Goal: Obtain resource: Download file/media

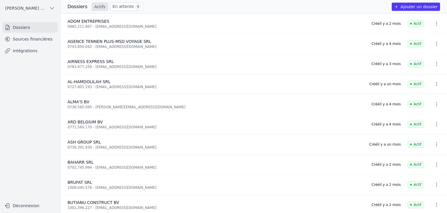
click at [43, 44] on link "Sources financières" at bounding box center [30, 39] width 56 height 10
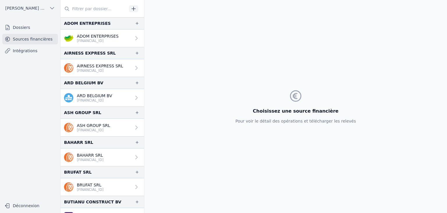
click at [100, 38] on p "ADOM ENTERPRISES" at bounding box center [98, 36] width 42 height 6
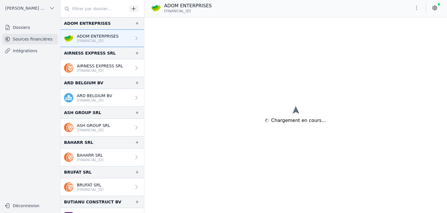
click at [114, 65] on p "AIRNESS EXPRESS SRL" at bounding box center [100, 66] width 46 height 6
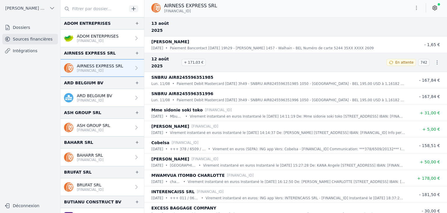
click at [418, 10] on icon "button" at bounding box center [417, 8] width 6 height 6
click at [398, 33] on button "Exporter" at bounding box center [403, 31] width 42 height 11
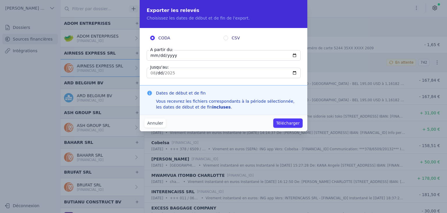
click at [156, 58] on input "[DATE]" at bounding box center [224, 55] width 154 height 10
type input "[DATE]"
click at [275, 123] on div "Annuler Télécharger" at bounding box center [224, 122] width 168 height 17
click at [287, 124] on button "Télécharger" at bounding box center [287, 122] width 29 height 9
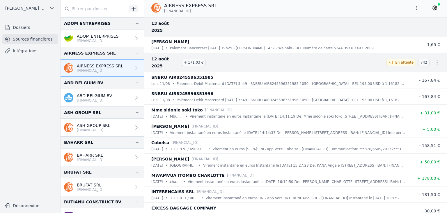
click at [76, 101] on div "ARD BELGIUM BV [FINANCIAL_ID]" at bounding box center [88, 98] width 48 height 10
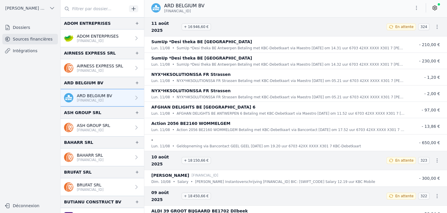
click at [418, 10] on icon "button" at bounding box center [417, 8] width 6 height 6
click at [401, 34] on button "Exporter" at bounding box center [403, 31] width 42 height 11
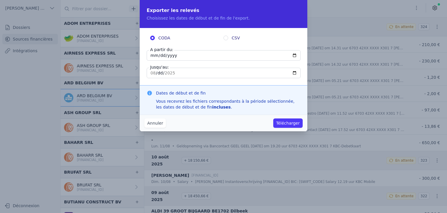
click at [153, 58] on input "[DATE]" at bounding box center [224, 55] width 154 height 10
type input "[DATE]"
click at [287, 122] on button "Télécharger" at bounding box center [287, 122] width 29 height 9
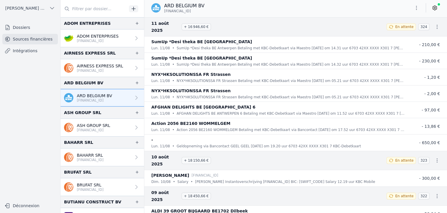
click at [86, 128] on p "[FINANCIAL_ID]" at bounding box center [93, 130] width 33 height 5
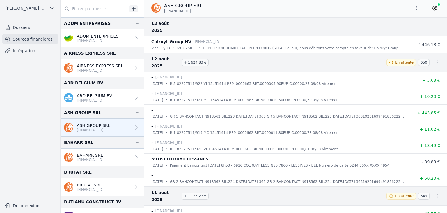
click at [417, 10] on icon "button" at bounding box center [417, 8] width 6 height 6
click at [405, 32] on button "Exporter" at bounding box center [403, 31] width 42 height 11
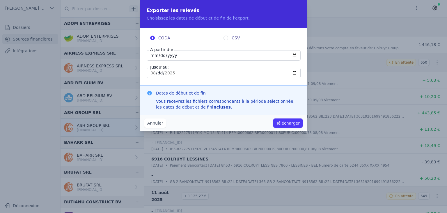
click at [155, 55] on input "[DATE]" at bounding box center [224, 55] width 154 height 10
type input "[DATE]"
click at [292, 123] on button "Télécharger" at bounding box center [287, 122] width 29 height 9
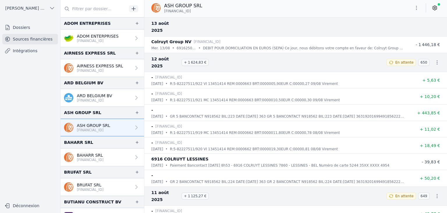
click at [77, 155] on p "BAHARR SRL" at bounding box center [90, 155] width 27 height 6
click at [104, 158] on p "[FINANCIAL_ID]" at bounding box center [90, 159] width 27 height 5
click at [104, 157] on p "[FINANCIAL_ID]" at bounding box center [90, 159] width 27 height 5
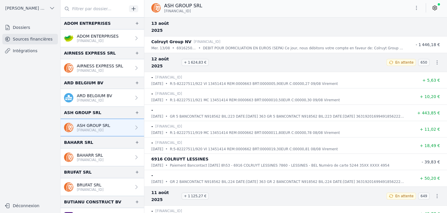
click at [119, 156] on link "BAHARR SRL [FINANCIAL_ID]" at bounding box center [103, 156] width 84 height 17
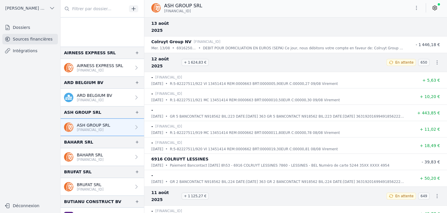
scroll to position [86, 0]
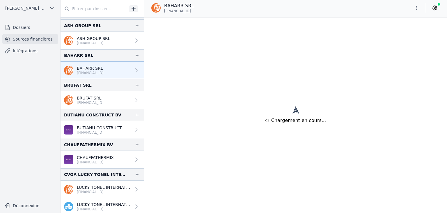
click at [111, 62] on link "BAHARR SRL [FINANCIAL_ID]" at bounding box center [103, 69] width 84 height 17
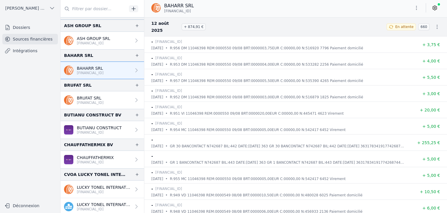
click at [416, 14] on div "BAHARR SRL [FINANCIAL_ID]" at bounding box center [295, 8] width 303 height 17
click at [417, 11] on button "button" at bounding box center [417, 7] width 12 height 9
click at [394, 29] on button "Exporter" at bounding box center [403, 31] width 42 height 11
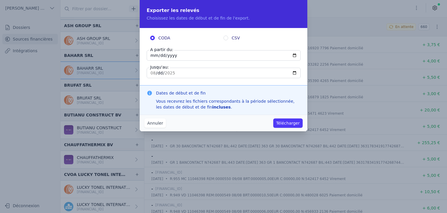
click at [154, 54] on input "[DATE]" at bounding box center [224, 55] width 154 height 10
type input "[DATE]"
click at [280, 123] on button "Télécharger" at bounding box center [287, 122] width 29 height 9
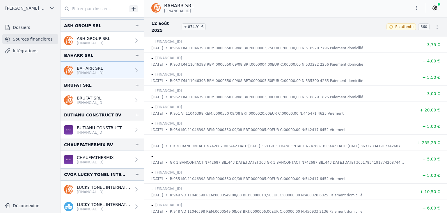
click at [85, 106] on link "BRUFAT SRL [FINANCIAL_ID]" at bounding box center [103, 99] width 84 height 17
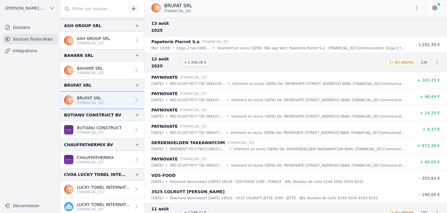
click at [416, 10] on icon "button" at bounding box center [417, 8] width 6 height 6
click at [400, 32] on button "Exporter" at bounding box center [403, 31] width 42 height 11
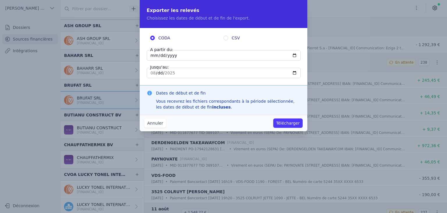
click at [153, 56] on input "[DATE]" at bounding box center [224, 55] width 154 height 10
type input "[DATE]"
click at [294, 124] on button "Télécharger" at bounding box center [287, 122] width 29 height 9
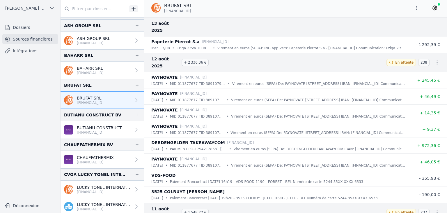
click at [91, 135] on link "BUTIANU CONSTRUCT [FINANCIAL_ID]" at bounding box center [103, 129] width 84 height 17
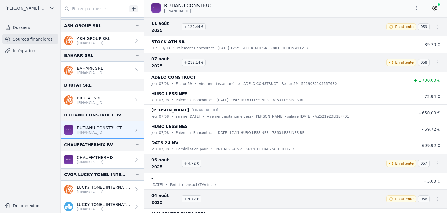
click at [419, 9] on icon "button" at bounding box center [417, 8] width 6 height 6
click at [403, 32] on button "Exporter" at bounding box center [403, 31] width 42 height 11
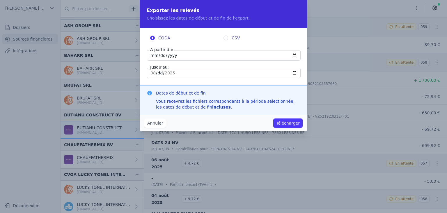
click at [156, 57] on input "[DATE]" at bounding box center [224, 55] width 154 height 10
type input "[DATE]"
click at [285, 124] on button "Télécharger" at bounding box center [287, 122] width 29 height 9
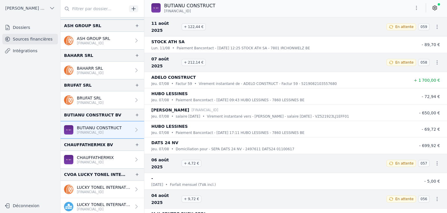
click at [89, 156] on p "CHAUFFATHERMIX" at bounding box center [95, 157] width 37 height 6
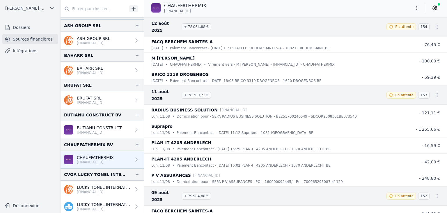
click at [417, 12] on button "button" at bounding box center [417, 7] width 12 height 9
click at [402, 31] on button "Exporter" at bounding box center [403, 31] width 42 height 11
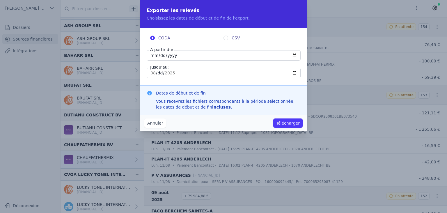
click at [155, 55] on input "[DATE]" at bounding box center [224, 55] width 154 height 10
type input "[DATE]"
click at [293, 124] on button "Télécharger" at bounding box center [287, 122] width 29 height 9
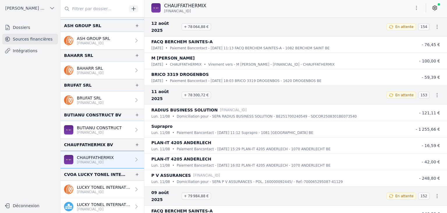
click at [97, 186] on p "LUCKY TONEL INTERNATIONAL SCRIS" at bounding box center [104, 187] width 54 height 6
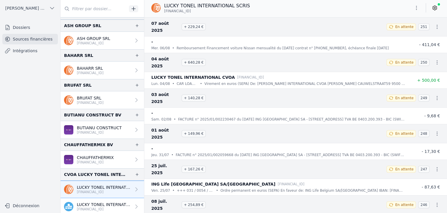
click at [415, 12] on button "button" at bounding box center [417, 7] width 12 height 9
click at [396, 35] on button "Exporter" at bounding box center [403, 31] width 42 height 11
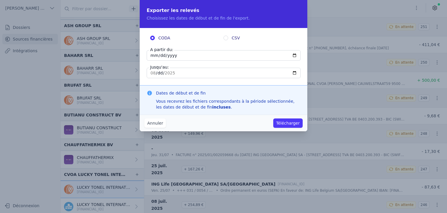
click at [153, 56] on input "[DATE]" at bounding box center [224, 55] width 154 height 10
type input "[DATE]"
click at [284, 123] on button "Télécharger" at bounding box center [287, 122] width 29 height 9
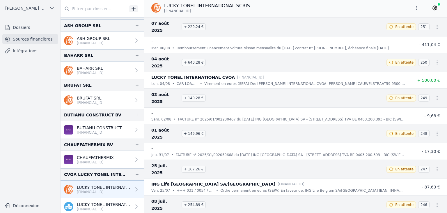
click at [95, 202] on p "LUCKY TONEL INTERNATIONAL CVOA" at bounding box center [104, 204] width 54 height 6
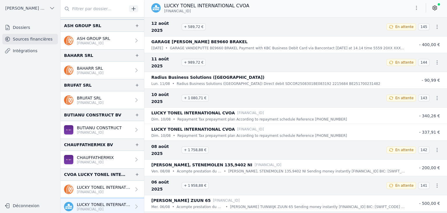
click at [415, 12] on button "button" at bounding box center [417, 7] width 12 height 9
click at [398, 33] on button "Exporter" at bounding box center [403, 31] width 42 height 11
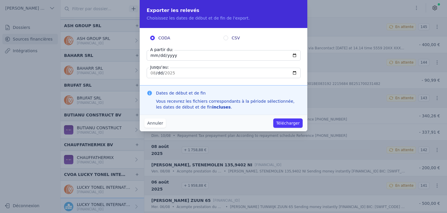
click at [153, 56] on input "[DATE]" at bounding box center [224, 55] width 154 height 10
type input "[DATE]"
click at [289, 123] on button "Télécharger" at bounding box center [287, 122] width 29 height 9
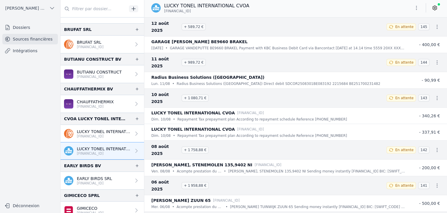
scroll to position [204, 0]
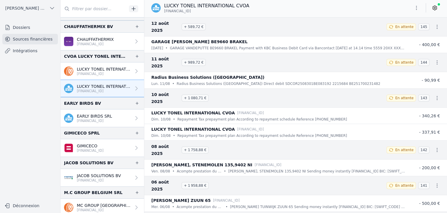
click at [98, 119] on p "[FINANCIAL_ID]" at bounding box center [94, 120] width 35 height 5
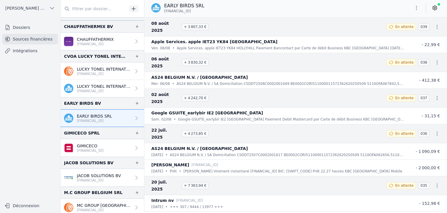
click at [419, 10] on icon "button" at bounding box center [417, 8] width 6 height 6
click at [392, 35] on button "Exporter" at bounding box center [403, 31] width 42 height 11
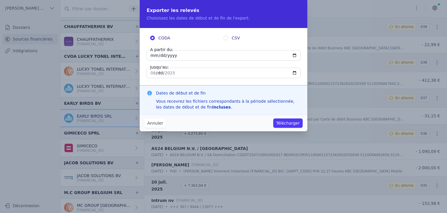
click at [153, 56] on input "[DATE]" at bounding box center [224, 55] width 154 height 10
type input "[DATE]"
click at [301, 122] on button "Télécharger" at bounding box center [287, 122] width 29 height 9
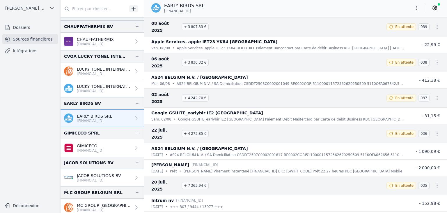
click at [97, 145] on p "GIMICECO" at bounding box center [90, 146] width 27 height 6
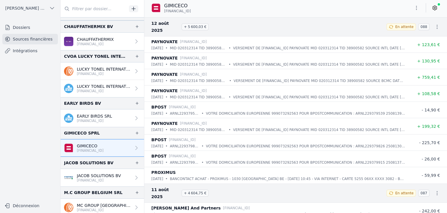
click at [112, 181] on link "JACOB SOLUTIONS BV [FINANCIAL_ID]" at bounding box center [103, 177] width 84 height 17
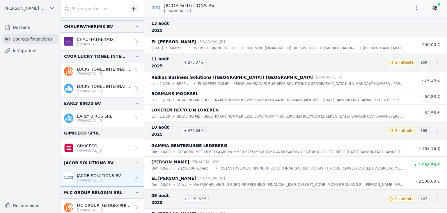
click at [417, 11] on button "button" at bounding box center [417, 7] width 12 height 9
click at [397, 32] on button "Exporter" at bounding box center [403, 31] width 42 height 11
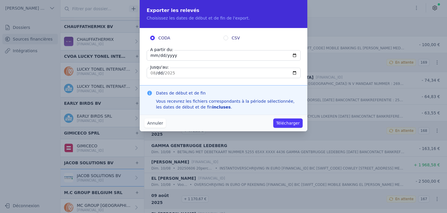
click at [154, 57] on input "[DATE]" at bounding box center [224, 55] width 154 height 10
type input "[DATE]"
click at [286, 125] on button "Télécharger" at bounding box center [287, 122] width 29 height 9
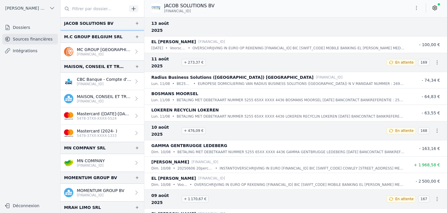
scroll to position [323, 0]
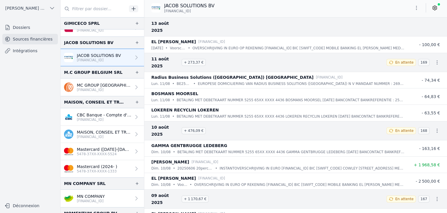
click at [94, 90] on p "[FINANCIAL_ID]" at bounding box center [104, 89] width 54 height 5
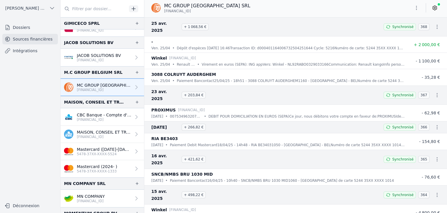
click at [92, 119] on p "[FINANCIAL_ID]" at bounding box center [104, 119] width 54 height 5
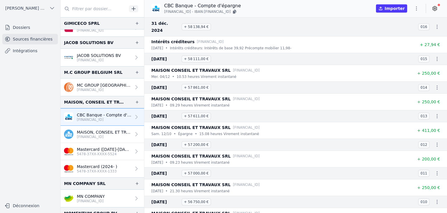
click at [100, 134] on p "[FINANCIAL_ID]" at bounding box center [104, 136] width 54 height 5
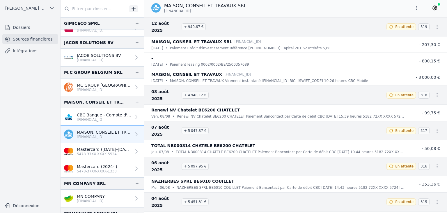
click at [413, 7] on button "button" at bounding box center [417, 7] width 12 height 9
click at [389, 34] on button "Exporter" at bounding box center [403, 31] width 42 height 11
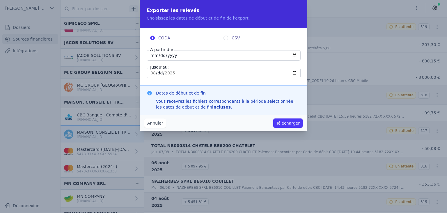
click at [152, 57] on input "[DATE]" at bounding box center [224, 55] width 154 height 10
type input "[DATE]"
click at [290, 123] on button "Télécharger" at bounding box center [287, 122] width 29 height 9
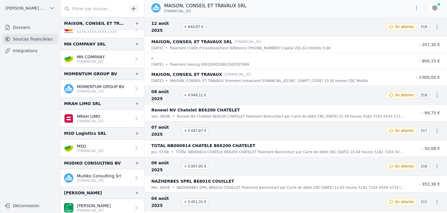
scroll to position [450, 0]
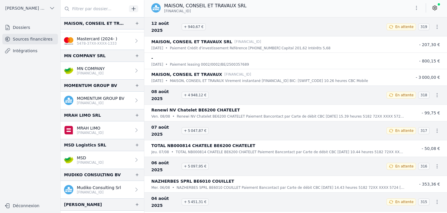
click at [109, 77] on link "MN COMPANY [FINANCIAL_ID]" at bounding box center [103, 70] width 84 height 17
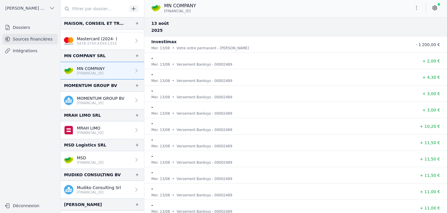
click at [416, 12] on button "button" at bounding box center [417, 7] width 12 height 9
click at [396, 34] on button "Exporter" at bounding box center [403, 31] width 42 height 11
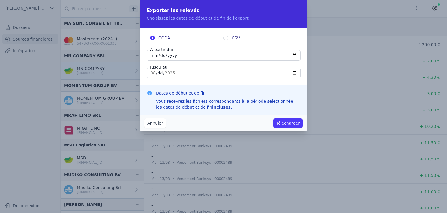
click at [152, 54] on input "[DATE]" at bounding box center [224, 55] width 154 height 10
type input "[DATE]"
click at [281, 122] on button "Télécharger" at bounding box center [287, 122] width 29 height 9
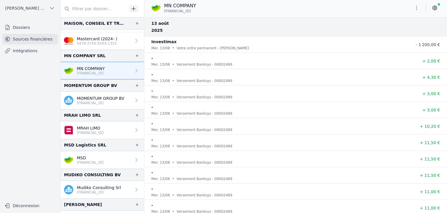
click at [105, 99] on p "MOMENTUM GROUP BV" at bounding box center [100, 98] width 47 height 6
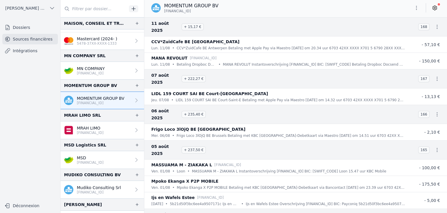
click at [416, 11] on button "button" at bounding box center [417, 7] width 12 height 9
click at [407, 34] on button "Exporter" at bounding box center [403, 31] width 42 height 11
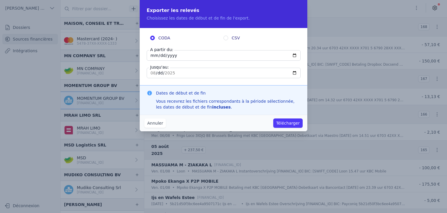
click at [153, 56] on input "[DATE]" at bounding box center [224, 55] width 154 height 10
type input "[DATE]"
click at [286, 125] on button "Télécharger" at bounding box center [287, 122] width 29 height 9
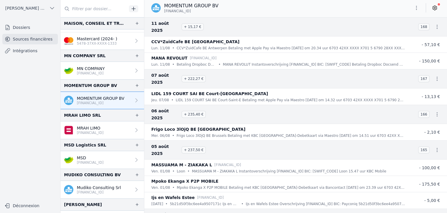
click at [82, 130] on p "[FINANCIAL_ID]" at bounding box center [90, 132] width 27 height 5
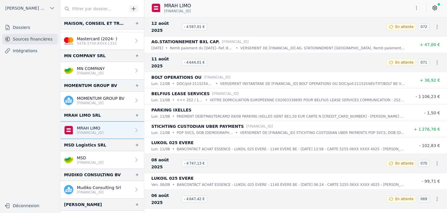
click at [415, 10] on icon "button" at bounding box center [417, 8] width 6 height 6
click at [405, 32] on button "Exporter" at bounding box center [403, 31] width 42 height 11
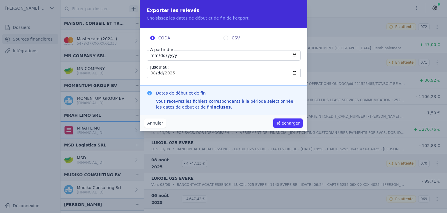
click at [151, 54] on input "[DATE]" at bounding box center [224, 55] width 154 height 10
type input "[DATE]"
click at [293, 126] on button "Télécharger" at bounding box center [287, 122] width 29 height 9
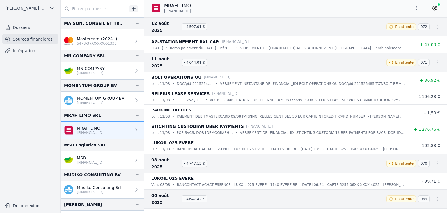
click at [69, 155] on img at bounding box center [68, 159] width 9 height 9
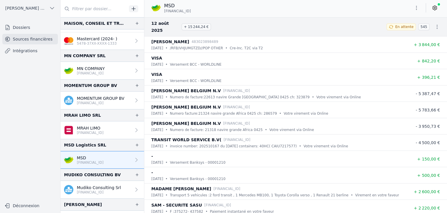
click at [419, 10] on icon "button" at bounding box center [417, 8] width 6 height 6
click at [400, 35] on button "Exporter" at bounding box center [403, 31] width 42 height 11
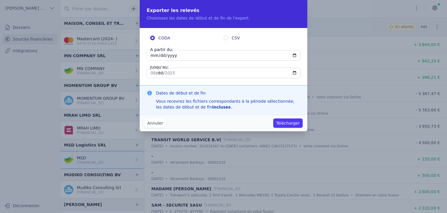
click at [151, 55] on input "[DATE]" at bounding box center [224, 55] width 154 height 10
type input "[DATE]"
click at [299, 125] on button "Télécharger" at bounding box center [287, 122] width 29 height 9
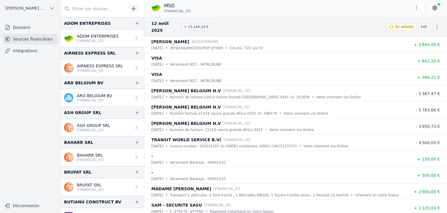
click at [26, 26] on link "Dossiers" at bounding box center [30, 27] width 56 height 10
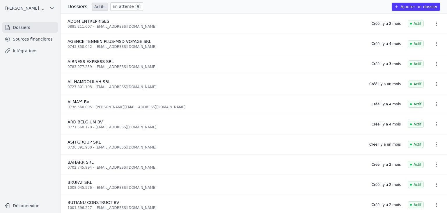
click at [116, 6] on link "En attente 9" at bounding box center [126, 6] width 33 height 8
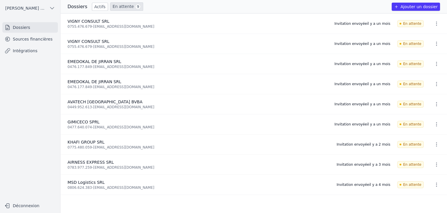
click at [37, 40] on link "Sources financières" at bounding box center [30, 39] width 56 height 10
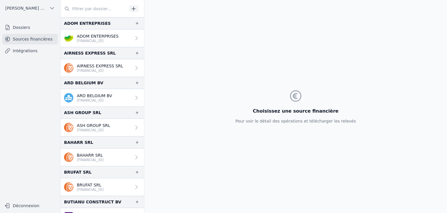
click at [104, 13] on input "text" at bounding box center [94, 8] width 66 height 10
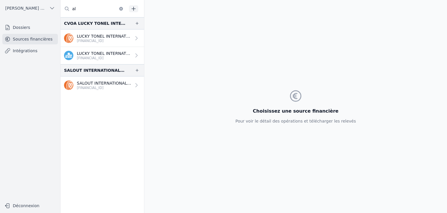
type input "a"
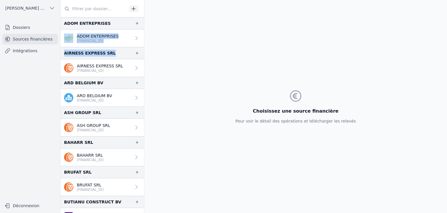
drag, startPoint x: 144, startPoint y: 25, endPoint x: 143, endPoint y: 52, distance: 26.8
click at [143, 52] on div "ADOM ENTREPRISES ADOM ENTERPRISES [FINANCIAL_ID] AIRNESS EXPRESS SRL" at bounding box center [103, 106] width 84 height 213
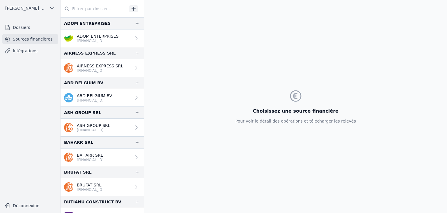
click at [175, 32] on div "Choisissez une source financière Pour voir le détail des opérations et téléchar…" at bounding box center [295, 106] width 303 height 213
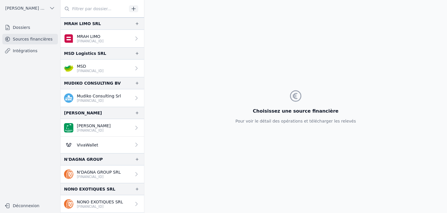
scroll to position [540, 0]
click at [106, 97] on p "Mudiko Consulting Srl" at bounding box center [99, 96] width 44 height 6
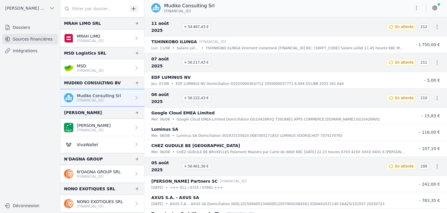
click at [416, 12] on button "button" at bounding box center [417, 7] width 12 height 9
click at [390, 30] on button "Exporter" at bounding box center [403, 31] width 42 height 11
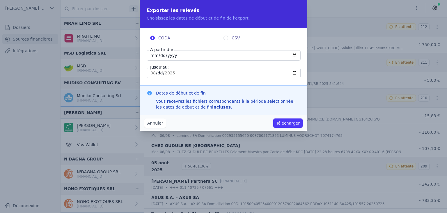
click at [155, 57] on input "[DATE]" at bounding box center [224, 55] width 154 height 10
type input "[DATE]"
click at [299, 125] on button "Télécharger" at bounding box center [287, 122] width 29 height 9
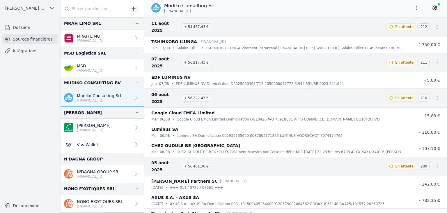
click at [108, 133] on link "[PERSON_NAME] [FINANCIAL_ID]" at bounding box center [103, 127] width 84 height 17
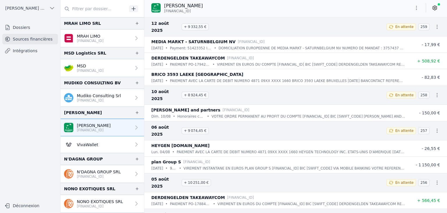
click at [419, 8] on icon "button" at bounding box center [417, 8] width 6 height 6
click at [402, 33] on button "Exporter" at bounding box center [403, 31] width 42 height 11
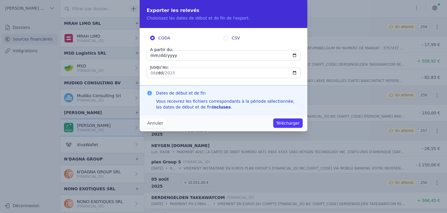
click at [154, 54] on input "[DATE]" at bounding box center [224, 55] width 154 height 10
type input "[DATE]"
click at [292, 124] on button "Télécharger" at bounding box center [287, 122] width 29 height 9
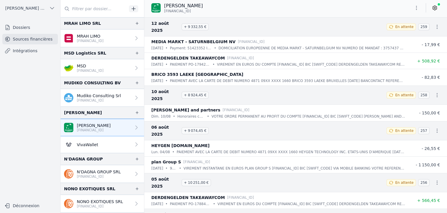
click at [101, 176] on p "[FINANCIAL_ID]" at bounding box center [99, 176] width 44 height 5
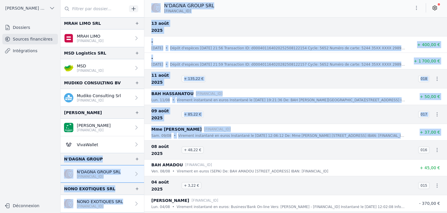
drag, startPoint x: 144, startPoint y: 130, endPoint x: 143, endPoint y: 139, distance: 9.2
click at [143, 139] on div "And 15 items before MOMENTUM GROUP BV MOMENTUM GROUP BV [FINANCIAL_ID] MRAH LIM…" at bounding box center [254, 106] width 387 height 213
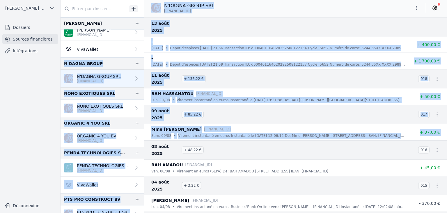
scroll to position [650, 0]
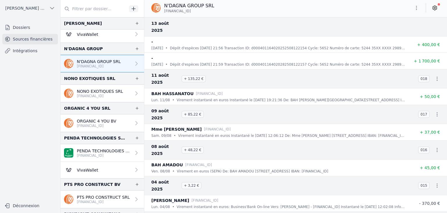
click at [14, 124] on nav "Dossiers Sources financières Intégrations" at bounding box center [30, 108] width 51 height 173
click at [108, 93] on p "[FINANCIAL_ID]" at bounding box center [100, 95] width 46 height 5
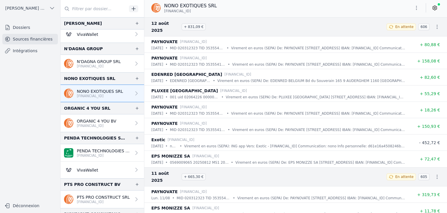
click at [416, 9] on icon "button" at bounding box center [416, 8] width 1 height 4
click at [400, 33] on button "Exporter" at bounding box center [403, 31] width 42 height 11
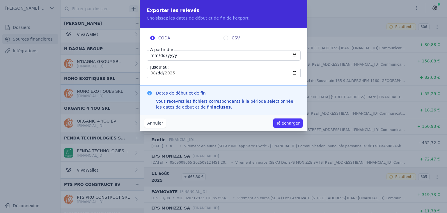
click at [155, 58] on input "[DATE]" at bounding box center [224, 55] width 154 height 10
type input "[DATE]"
click at [285, 123] on button "Télécharger" at bounding box center [287, 122] width 29 height 9
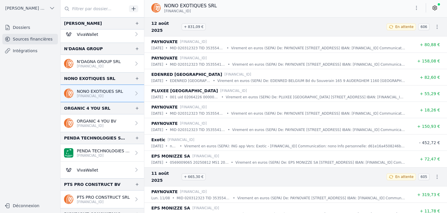
click at [92, 124] on p "[FINANCIAL_ID]" at bounding box center [97, 125] width 40 height 5
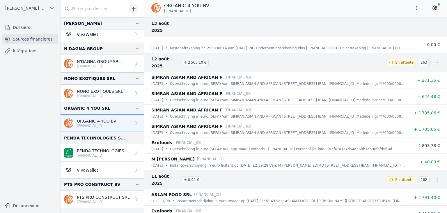
click at [416, 10] on icon "button" at bounding box center [417, 8] width 6 height 6
click at [394, 31] on button "Exporter" at bounding box center [403, 31] width 42 height 11
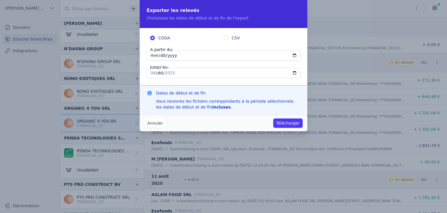
click at [156, 55] on input "[DATE]" at bounding box center [224, 55] width 154 height 10
type input "[DATE]"
click at [287, 124] on button "Télécharger" at bounding box center [287, 122] width 29 height 9
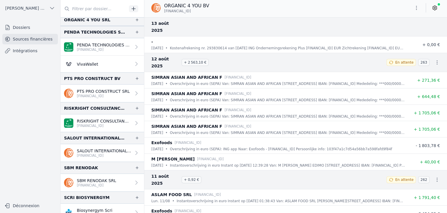
scroll to position [759, 0]
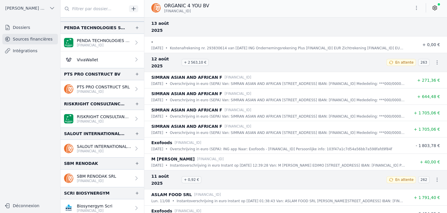
click at [91, 47] on p "[FINANCIAL_ID]" at bounding box center [104, 45] width 54 height 5
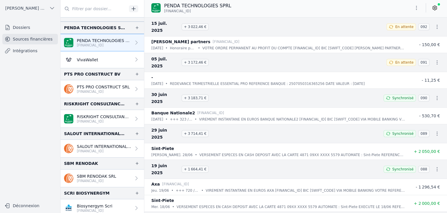
click at [127, 83] on link "PTS PRO CONSTRUCT SRL [FINANCIAL_ID]" at bounding box center [103, 88] width 84 height 17
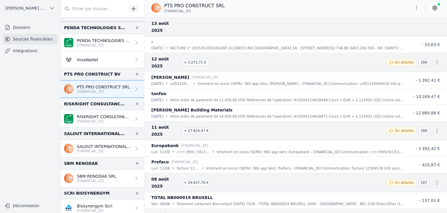
click at [412, 7] on button "button" at bounding box center [417, 7] width 12 height 9
click at [393, 29] on button "Exporter" at bounding box center [403, 31] width 42 height 11
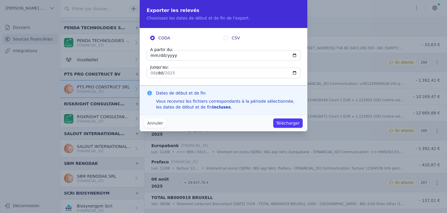
click at [153, 56] on input "[DATE]" at bounding box center [224, 55] width 154 height 10
type input "[DATE]"
click at [296, 122] on button "Télécharger" at bounding box center [287, 122] width 29 height 9
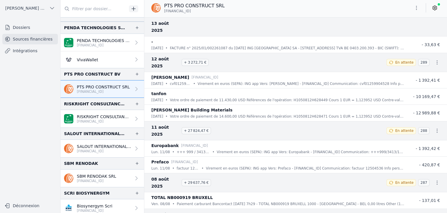
click at [102, 125] on link "RISKRIGHT CONSULTANCY BV [FINANCIAL_ID]" at bounding box center [103, 118] width 84 height 17
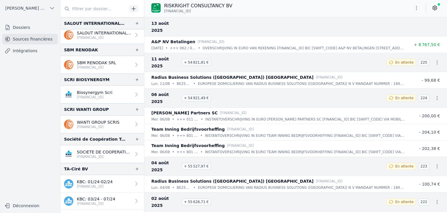
scroll to position [813, 0]
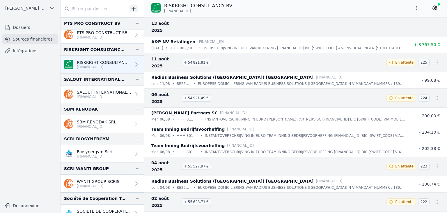
click at [417, 11] on button "button" at bounding box center [417, 7] width 12 height 9
click at [390, 34] on button "Exporter" at bounding box center [403, 31] width 42 height 11
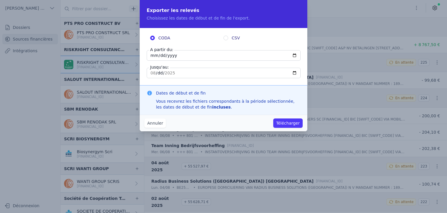
click at [155, 56] on input "[DATE]" at bounding box center [224, 55] width 154 height 10
type input "[DATE]"
click at [292, 124] on button "Télécharger" at bounding box center [287, 122] width 29 height 9
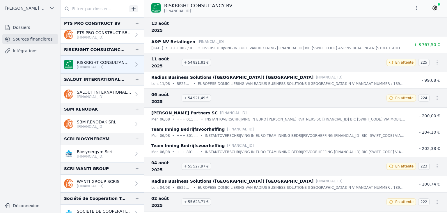
click at [96, 89] on p "SALOUT INTERNATIONAL SRL" at bounding box center [104, 92] width 54 height 6
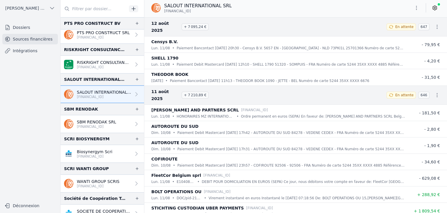
click at [416, 11] on button "button" at bounding box center [417, 7] width 12 height 9
click at [401, 35] on button "Exporter" at bounding box center [403, 31] width 42 height 11
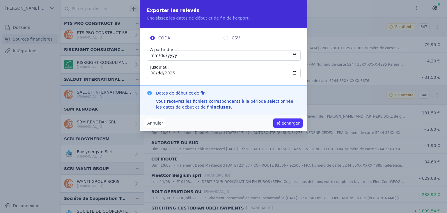
click at [151, 56] on input "[DATE]" at bounding box center [224, 55] width 154 height 10
type input "[DATE]"
click at [284, 122] on button "Télécharger" at bounding box center [287, 122] width 29 height 9
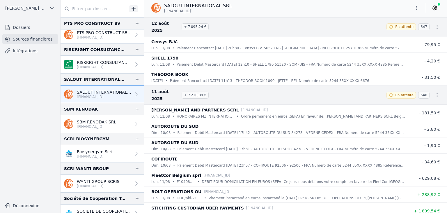
click at [75, 127] on link "SBM RENODAK SRL [FINANCIAL_ID]" at bounding box center [103, 123] width 84 height 17
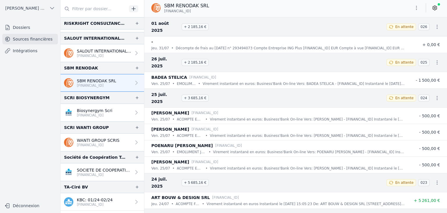
scroll to position [851, 0]
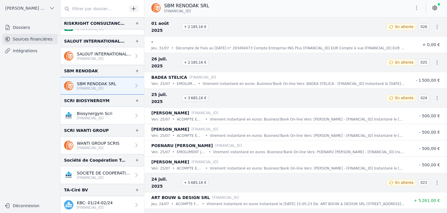
click at [417, 12] on button "button" at bounding box center [417, 7] width 12 height 9
click at [398, 35] on button "Exporter" at bounding box center [403, 31] width 42 height 11
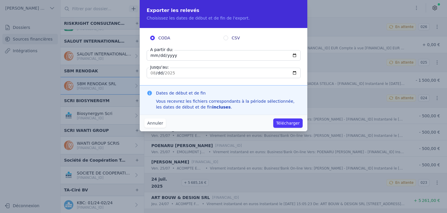
click at [154, 56] on input "[DATE]" at bounding box center [224, 55] width 154 height 10
click at [295, 56] on input "[DATE]" at bounding box center [224, 55] width 154 height 10
type input "[DATE]"
click at [287, 124] on button "Télécharger" at bounding box center [287, 122] width 29 height 9
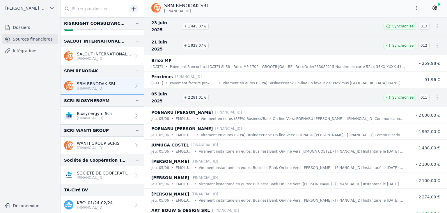
scroll to position [710, 0]
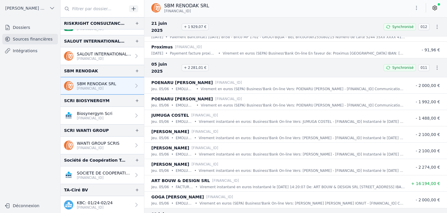
click at [118, 121] on link "Biosynergym Scri [FINANCIAL_ID]" at bounding box center [103, 115] width 84 height 17
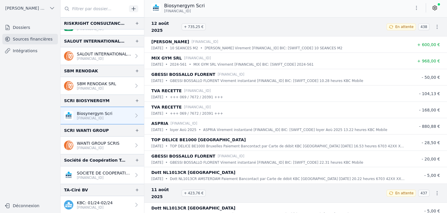
click at [419, 7] on icon "button" at bounding box center [417, 8] width 6 height 6
click at [405, 33] on button "Exporter" at bounding box center [403, 31] width 42 height 11
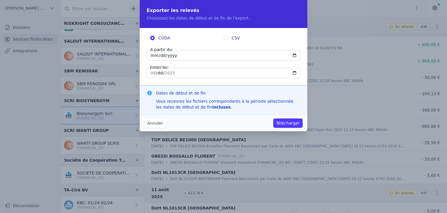
click at [150, 56] on input "[DATE]" at bounding box center [224, 55] width 154 height 10
type input "[DATE]"
click at [288, 123] on button "Télécharger" at bounding box center [287, 122] width 29 height 9
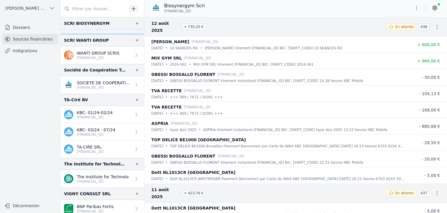
scroll to position [929, 0]
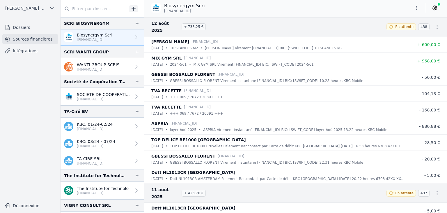
click at [103, 69] on p "[FINANCIAL_ID]" at bounding box center [98, 69] width 43 height 5
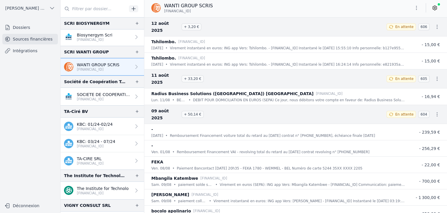
click at [420, 7] on button "button" at bounding box center [417, 7] width 12 height 9
click at [402, 34] on button "Exporter" at bounding box center [403, 31] width 42 height 11
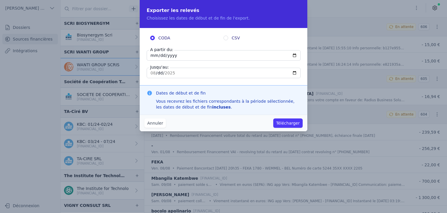
click at [149, 57] on input "[DATE]" at bounding box center [224, 55] width 154 height 10
type input "[DATE]"
click at [290, 126] on button "Télécharger" at bounding box center [287, 122] width 29 height 9
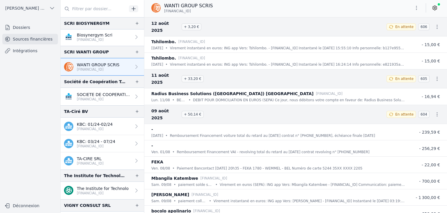
click at [99, 100] on link "SOCIETE DE COOPERATION TECHNIQUE SR [FINANCIAL_ID]" at bounding box center [103, 96] width 84 height 17
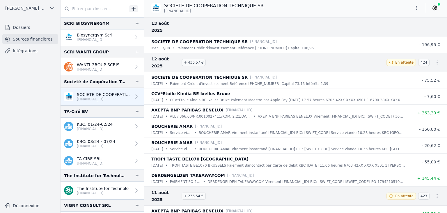
click at [419, 15] on div "SOCIETE DE COOPERATION TECHNIQUE SR [FINANCIAL_ID]" at bounding box center [295, 8] width 303 height 17
click at [418, 11] on button "button" at bounding box center [417, 7] width 12 height 9
click at [401, 33] on button "Exporter" at bounding box center [403, 31] width 42 height 11
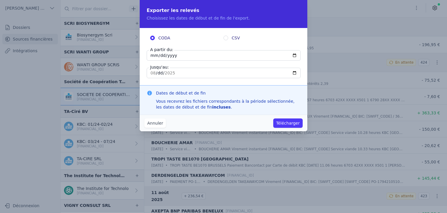
click at [154, 57] on input "[DATE]" at bounding box center [224, 55] width 154 height 10
type input "[DATE]"
click at [281, 123] on button "Télécharger" at bounding box center [287, 122] width 29 height 9
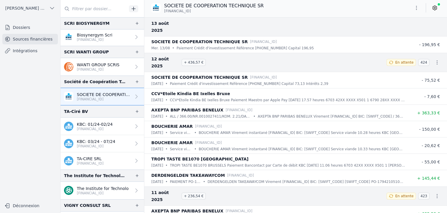
click at [93, 135] on link "KBC: 03/24 - 07/24 [FINANCIAL_ID]" at bounding box center [103, 143] width 84 height 17
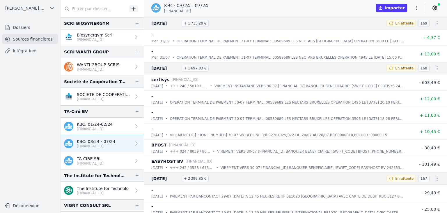
click at [88, 162] on p "[FINANCIAL_ID]" at bounding box center [90, 163] width 27 height 5
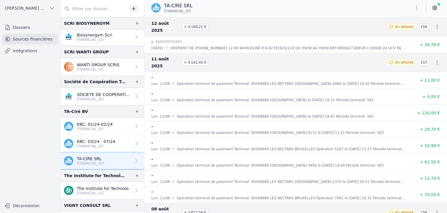
click at [416, 7] on icon "button" at bounding box center [417, 8] width 6 height 6
click at [406, 31] on button "Exporter" at bounding box center [403, 31] width 42 height 11
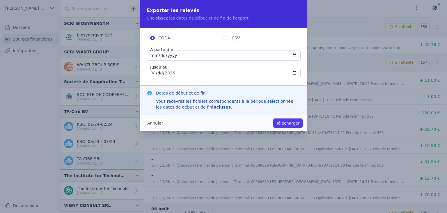
click at [151, 56] on input "[DATE]" at bounding box center [224, 55] width 154 height 10
type input "[DATE]"
click at [288, 124] on button "Télécharger" at bounding box center [287, 122] width 29 height 9
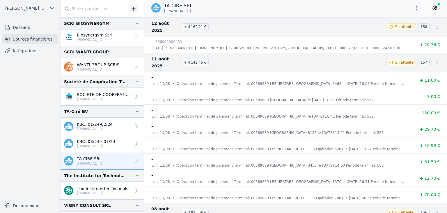
click at [416, 9] on icon "button" at bounding box center [417, 8] width 6 height 6
click at [404, 31] on button "Exporter" at bounding box center [403, 31] width 42 height 11
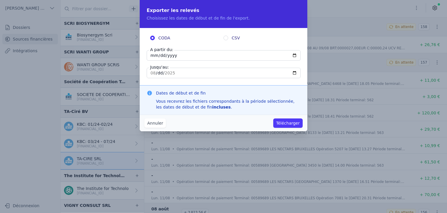
click at [151, 56] on input "[DATE]" at bounding box center [224, 55] width 154 height 10
type input "[DATE]"
click at [289, 123] on button "Télécharger" at bounding box center [287, 122] width 29 height 9
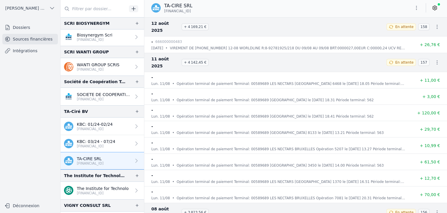
click at [419, 14] on div "TA-CIRE SRL [FINANCIAL_ID]" at bounding box center [295, 8] width 303 height 17
click at [412, 7] on button "button" at bounding box center [417, 7] width 12 height 9
click at [399, 30] on button "Exporter" at bounding box center [403, 31] width 42 height 11
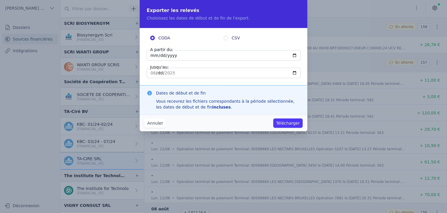
click at [296, 53] on input "[DATE]" at bounding box center [224, 55] width 154 height 10
type input "[DATE]"
click at [285, 121] on button "Télécharger" at bounding box center [287, 122] width 29 height 9
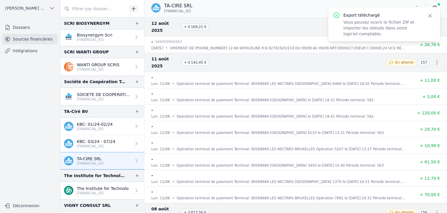
click at [365, 24] on p "Vous pouvez ouvrir le fichier ZIP et importer les relevés dans votre logiciel c…" at bounding box center [382, 27] width 77 height 17
click at [429, 17] on icon "button" at bounding box center [430, 16] width 6 height 6
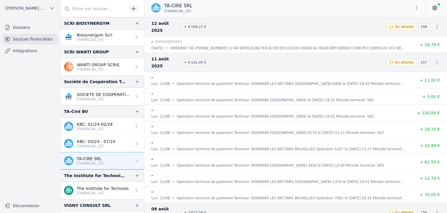
click at [93, 190] on p "[FINANCIAL_ID]" at bounding box center [103, 192] width 52 height 5
click at [114, 190] on p "[FINANCIAL_ID]" at bounding box center [103, 192] width 52 height 5
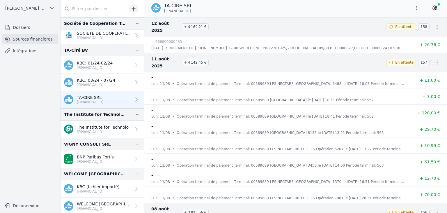
click at [89, 124] on p "The Institute for Technolo" at bounding box center [103, 127] width 52 height 6
click at [89, 126] on p "The Institute for Technolo" at bounding box center [103, 127] width 52 height 6
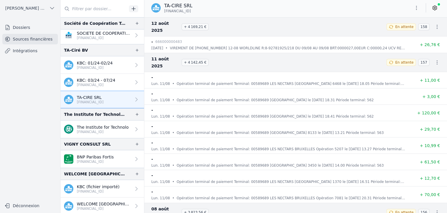
click at [89, 126] on p "The Institute for Technolo" at bounding box center [103, 127] width 52 height 6
click at [101, 131] on p "[FINANCIAL_ID]" at bounding box center [103, 131] width 52 height 5
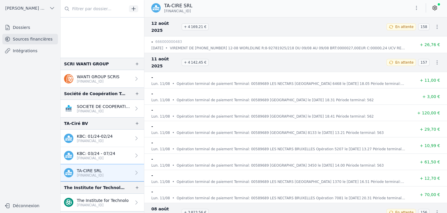
scroll to position [989, 0]
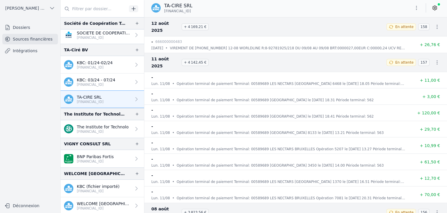
click at [116, 121] on link "The Institute for Technolo [FINANCIAL_ID]" at bounding box center [103, 128] width 84 height 17
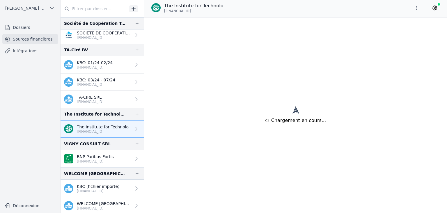
click at [116, 131] on p "[FINANCIAL_ID]" at bounding box center [103, 131] width 52 height 5
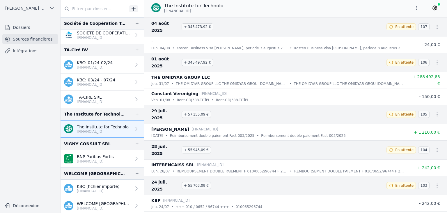
click at [101, 160] on p "[FINANCIAL_ID]" at bounding box center [95, 161] width 37 height 5
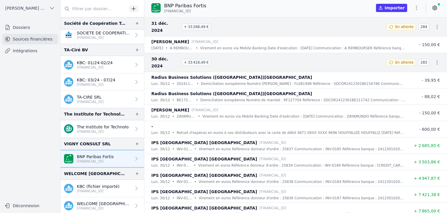
click at [95, 185] on p "KBC (fichier importé)" at bounding box center [98, 186] width 43 height 6
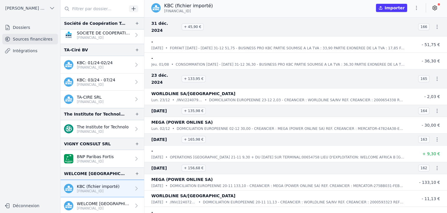
click at [89, 207] on p "[FINANCIAL_ID]" at bounding box center [104, 208] width 54 height 5
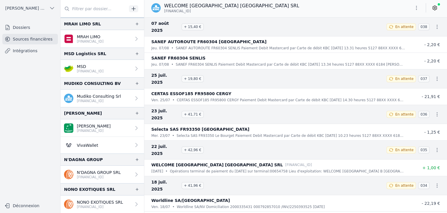
scroll to position [542, 0]
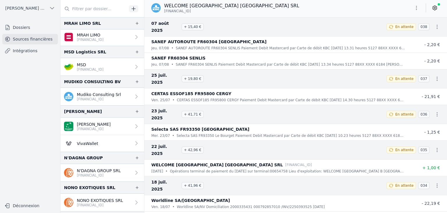
click at [352, 161] on div "WELCOME [GEOGRAPHIC_DATA] [GEOGRAPHIC_DATA] SRL [FINANCIAL_ID]" at bounding box center [278, 164] width 254 height 7
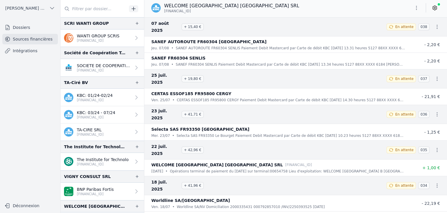
scroll to position [989, 0]
